Goal: Task Accomplishment & Management: Manage account settings

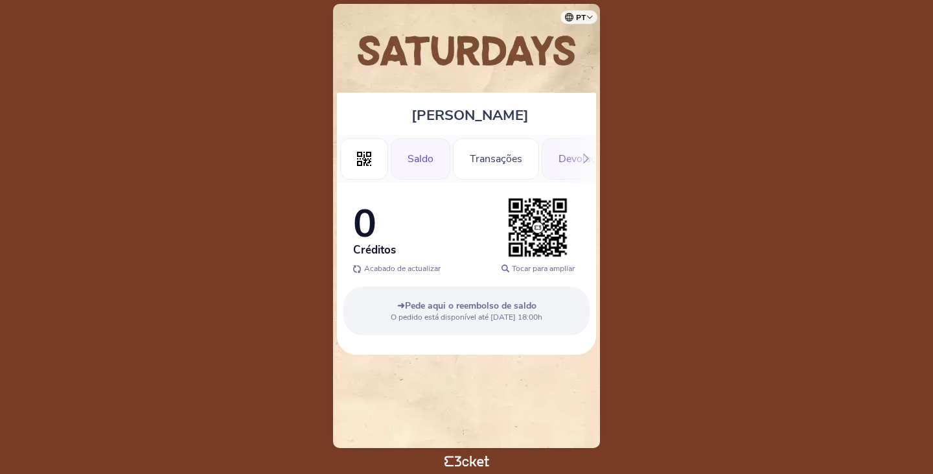
click at [551, 172] on div "Devolução de bilhetes" at bounding box center [609, 158] width 134 height 41
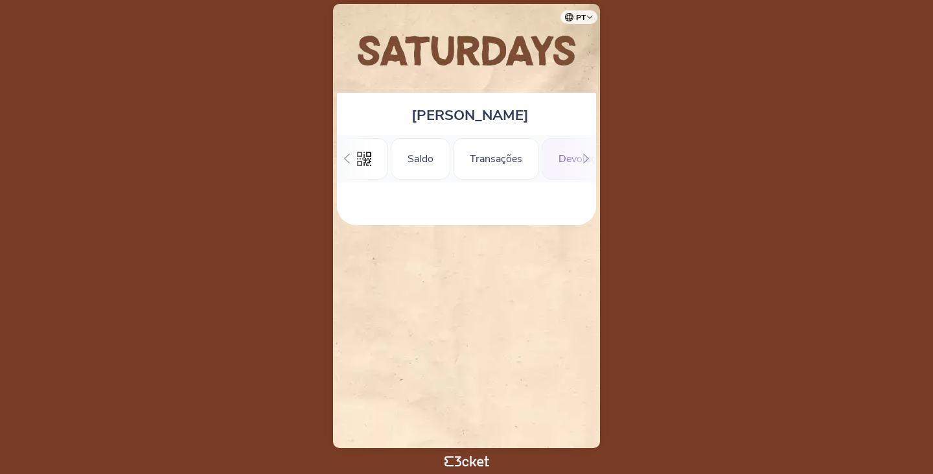
scroll to position [0, 143]
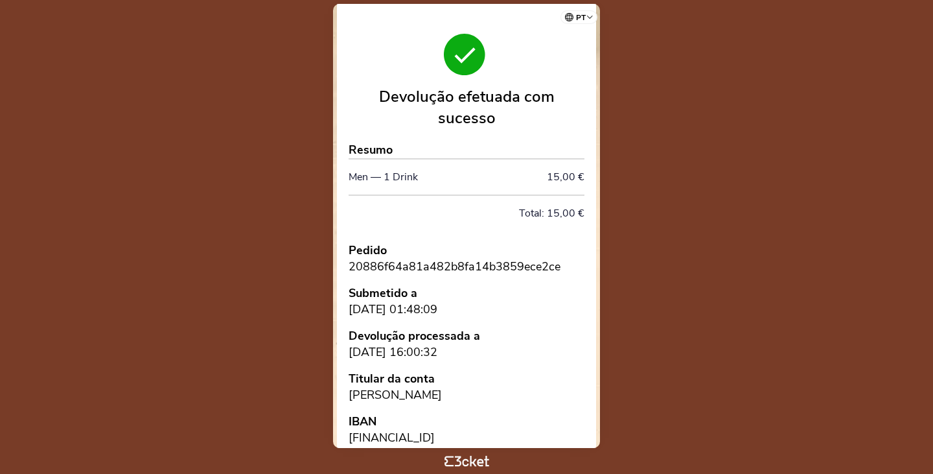
scroll to position [197, 0]
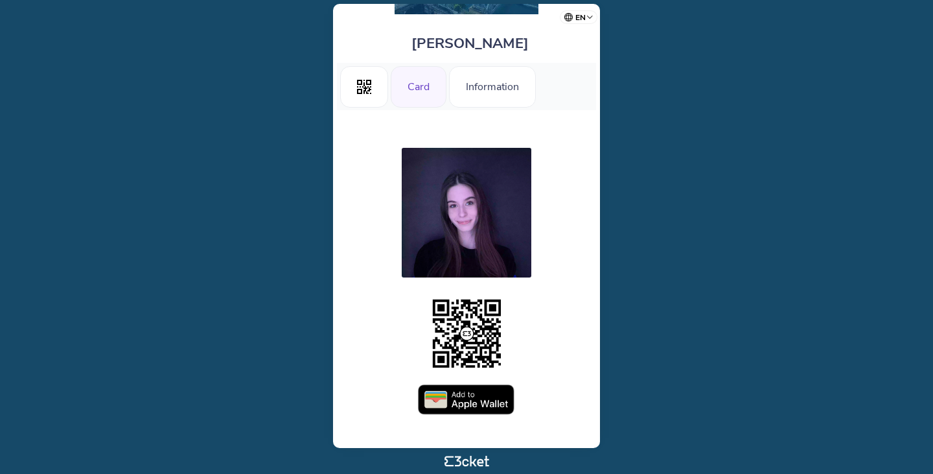
scroll to position [84, 0]
click at [491, 390] on img at bounding box center [466, 399] width 97 height 31
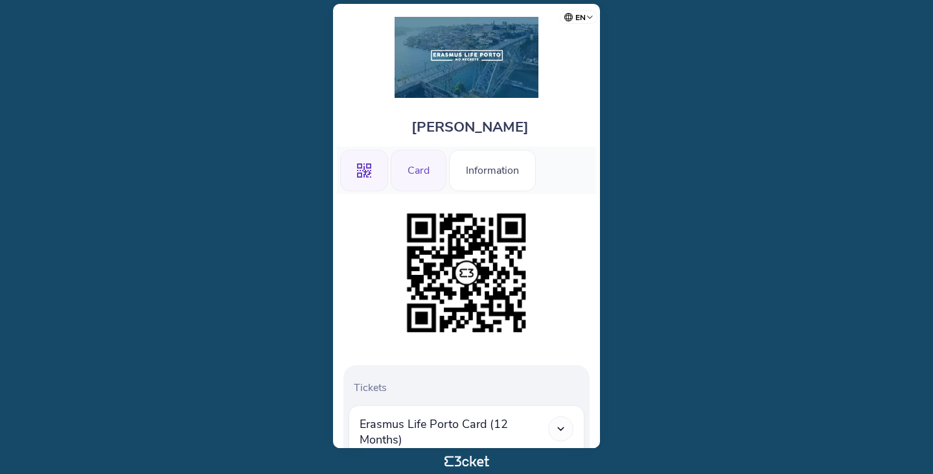
click at [438, 178] on div "Card" at bounding box center [419, 170] width 56 height 41
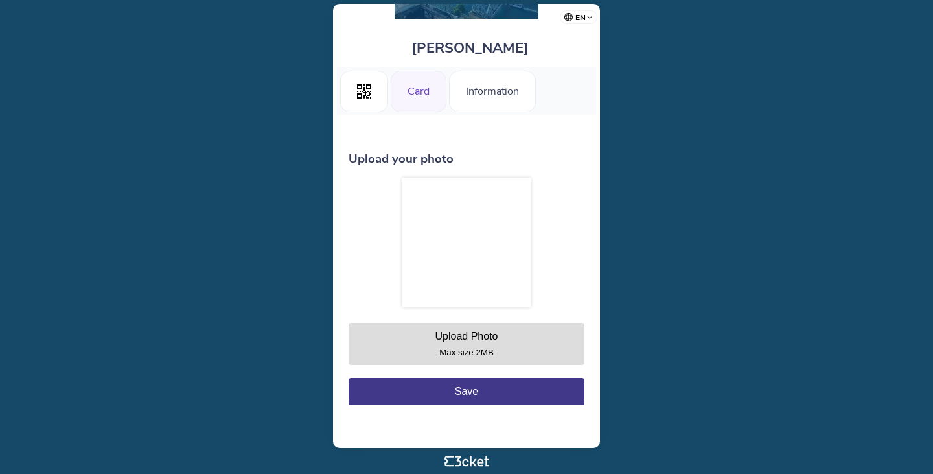
click at [478, 239] on div at bounding box center [467, 243] width 130 height 130
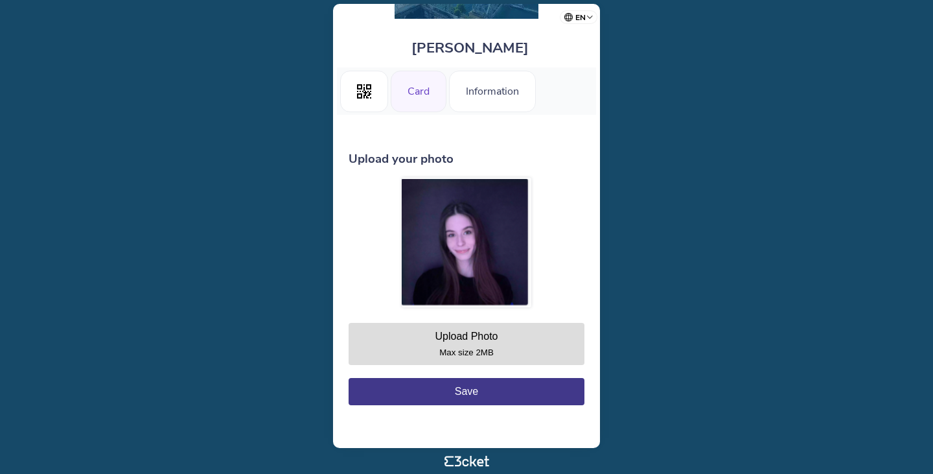
click at [504, 391] on button "Save" at bounding box center [467, 391] width 236 height 27
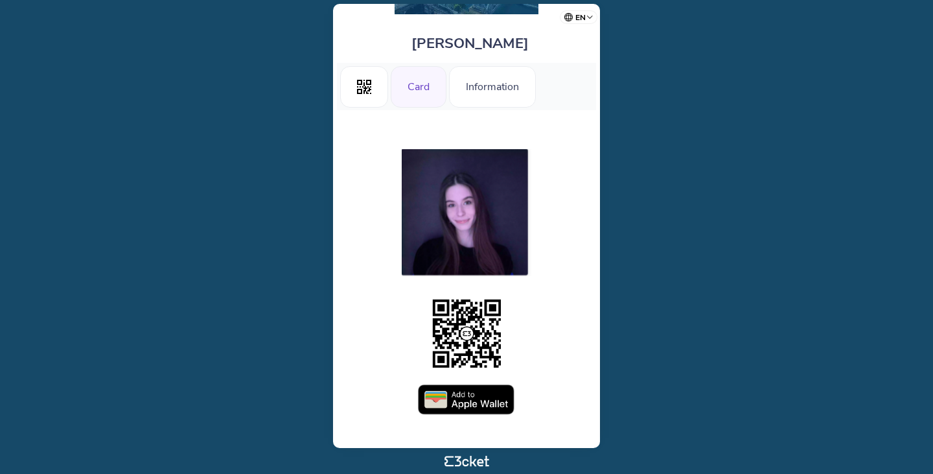
scroll to position [84, 0]
click at [493, 401] on img at bounding box center [466, 399] width 97 height 31
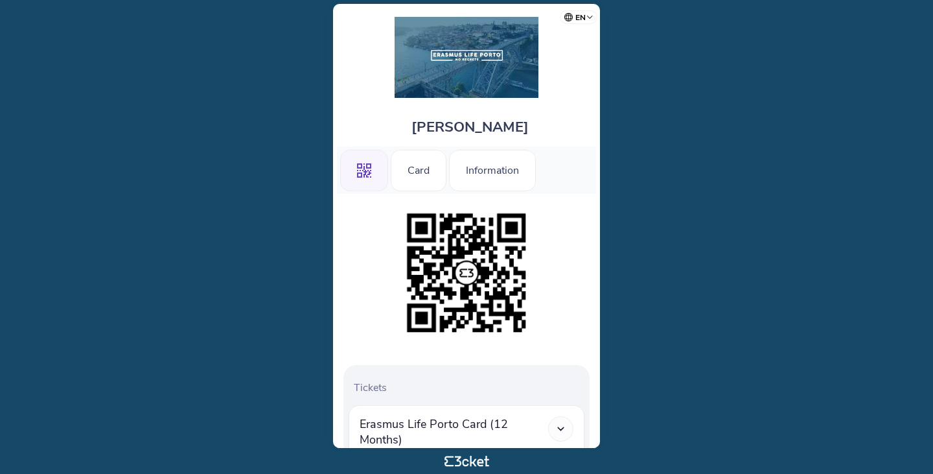
scroll to position [8, 0]
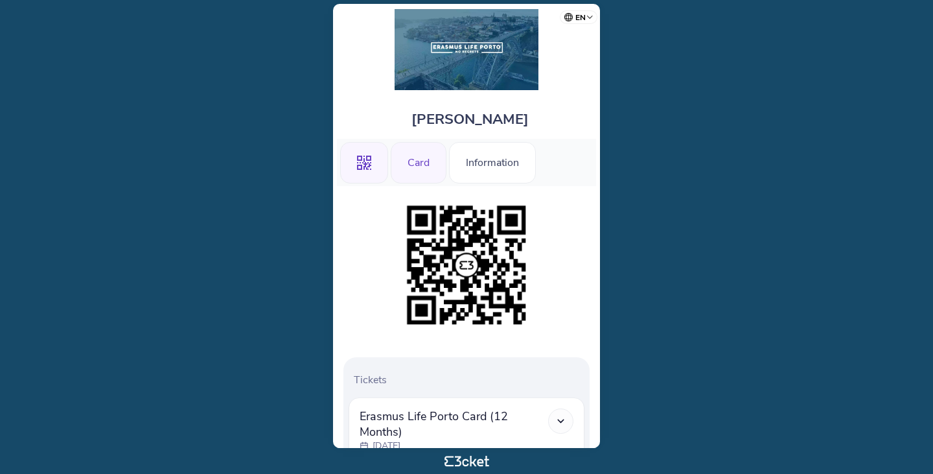
click at [410, 159] on div "Card" at bounding box center [419, 162] width 56 height 41
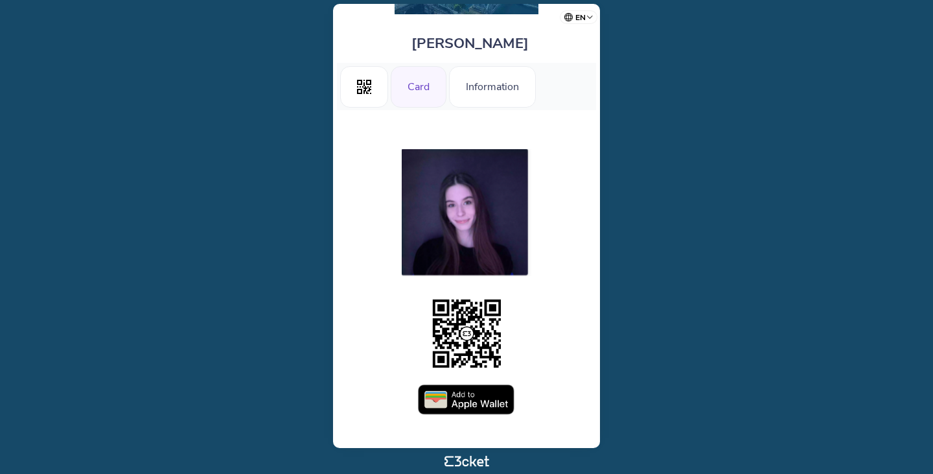
scroll to position [84, 0]
